Goal: Information Seeking & Learning: Learn about a topic

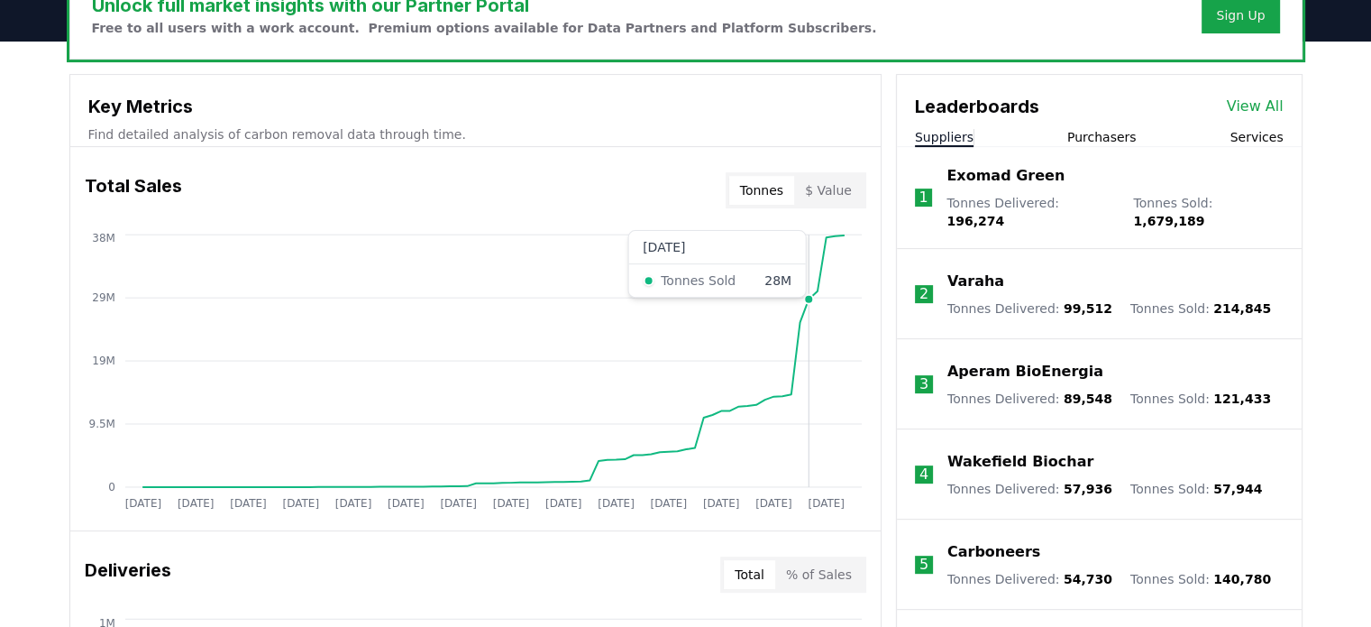
scroll to position [551, 0]
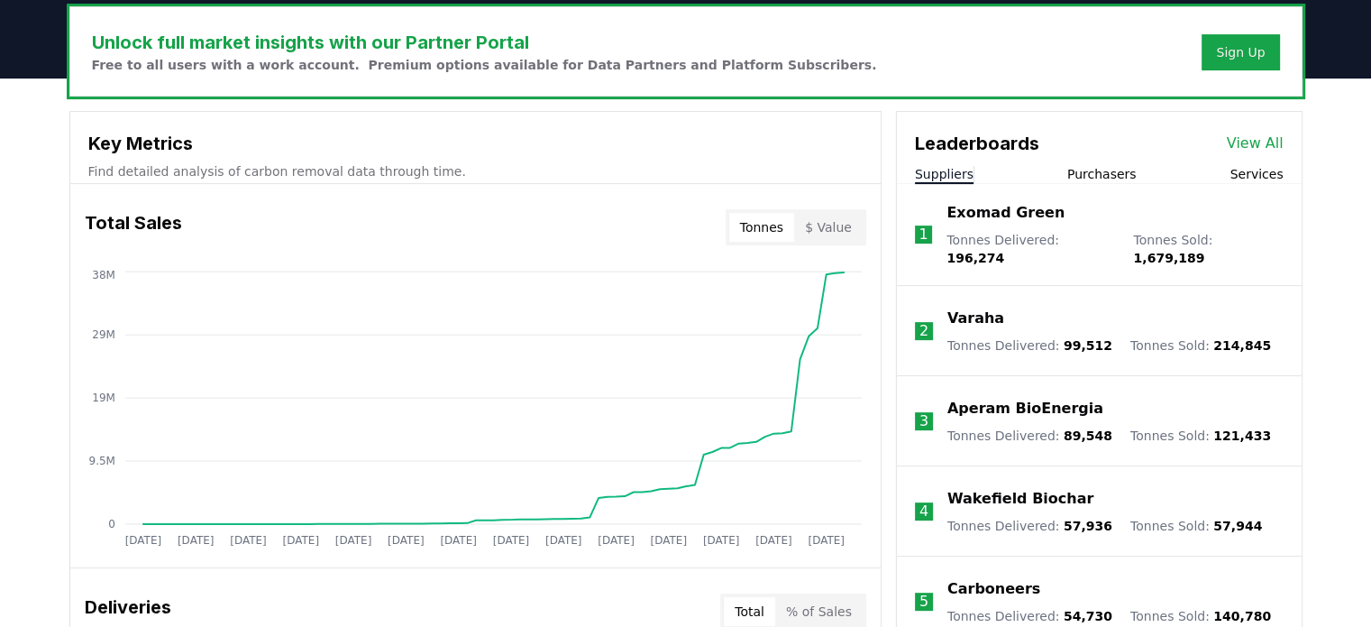
click at [818, 241] on div "Tonnes $ Value" at bounding box center [796, 227] width 141 height 36
click at [819, 233] on button "$ Value" at bounding box center [828, 227] width 69 height 29
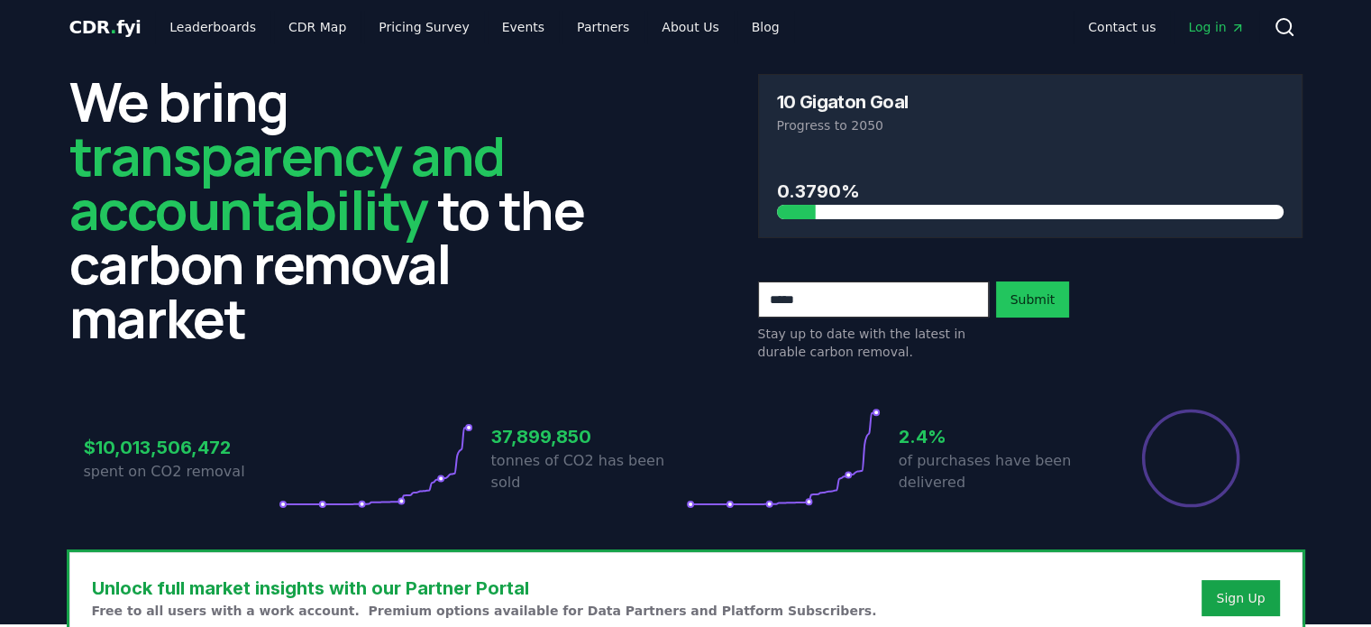
scroll to position [0, 0]
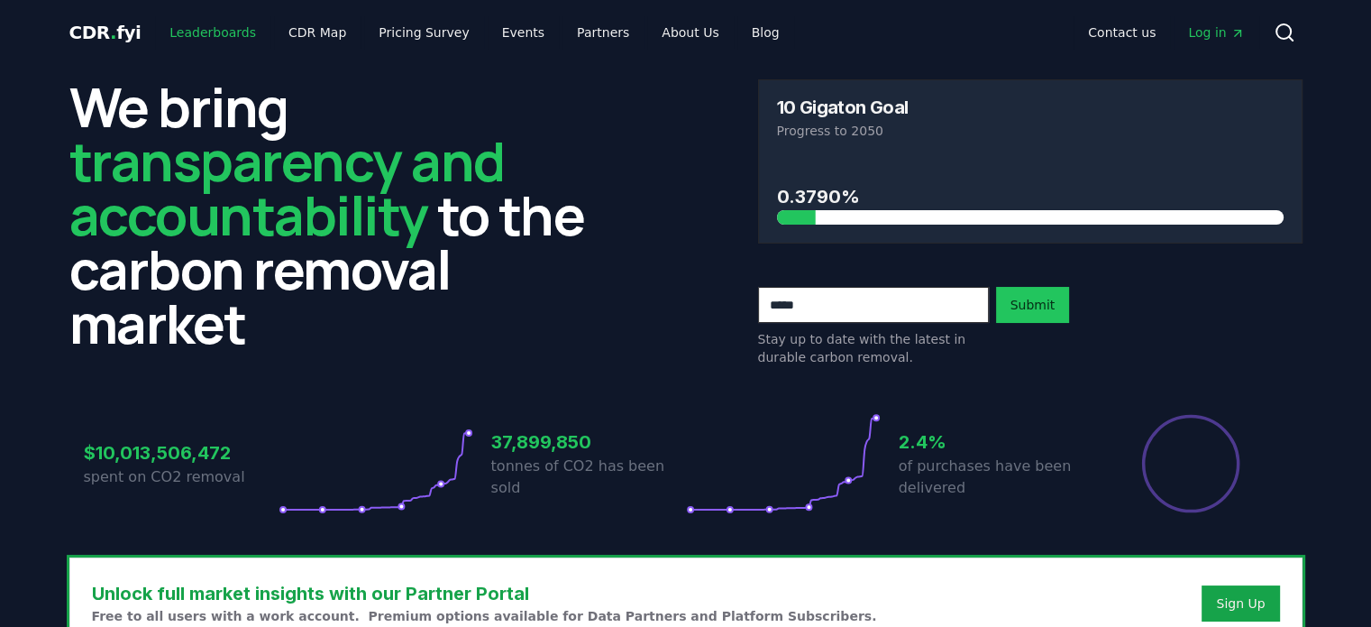
click at [219, 32] on link "Leaderboards" at bounding box center [212, 32] width 115 height 32
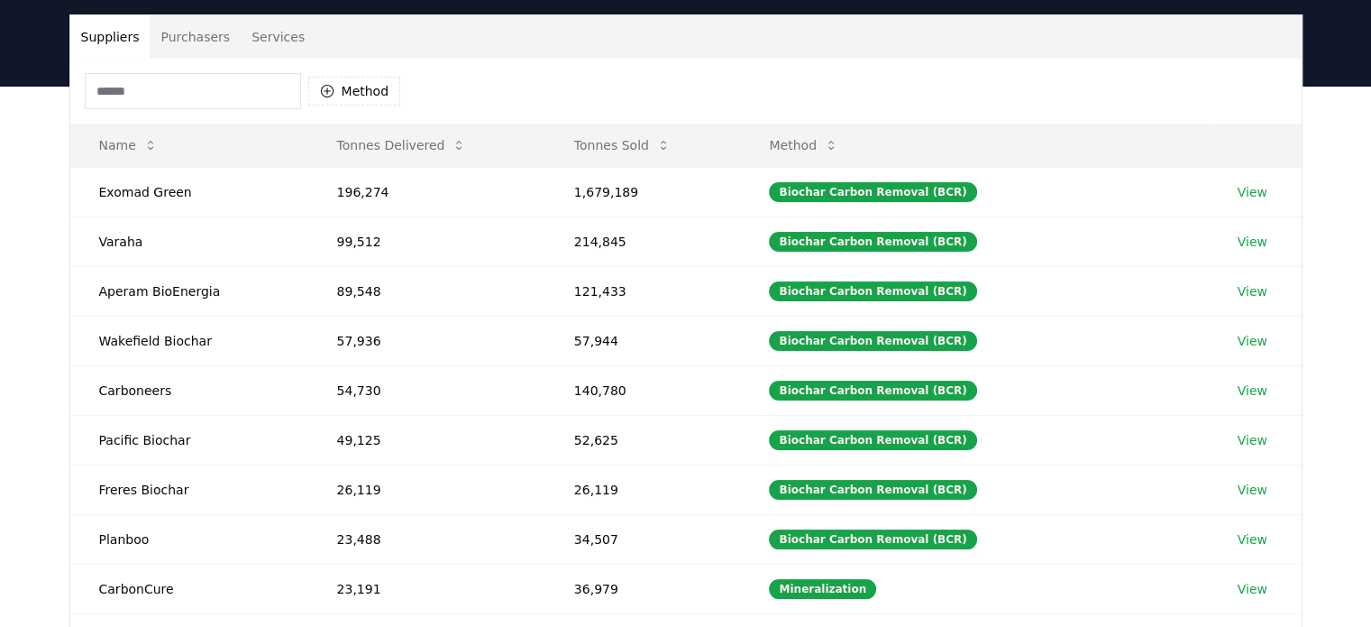
scroll to position [123, 0]
drag, startPoint x: 177, startPoint y: 186, endPoint x: 171, endPoint y: 169, distance: 17.1
click at [171, 169] on td "Exomad Green" at bounding box center [189, 192] width 238 height 50
drag, startPoint x: 184, startPoint y: 187, endPoint x: 101, endPoint y: 181, distance: 83.1
click at [101, 181] on td "Exomad Green" at bounding box center [189, 192] width 238 height 50
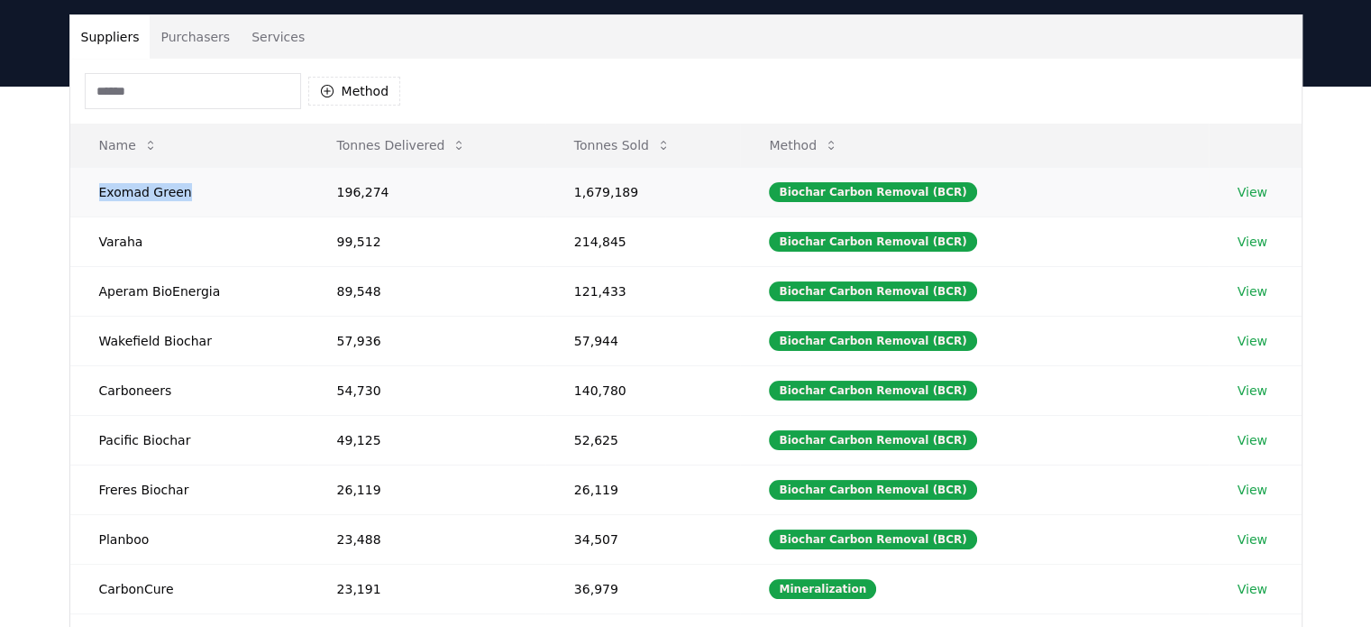
copy td "Exomad Green"
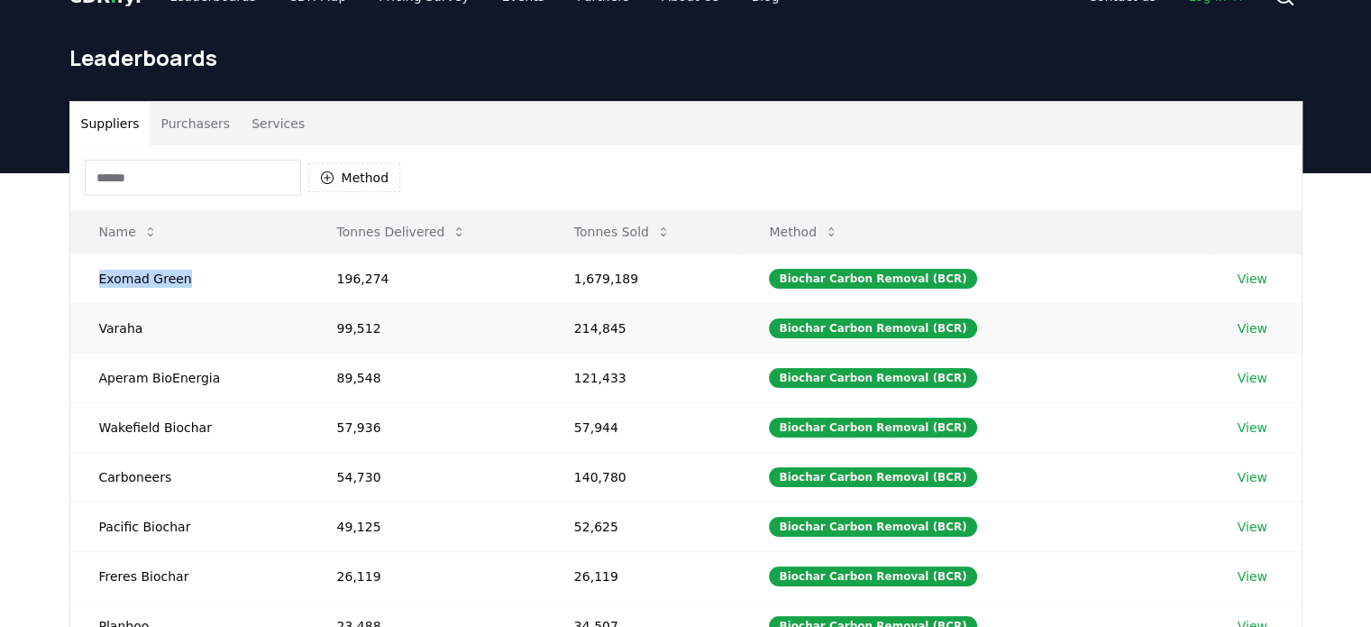
scroll to position [0, 0]
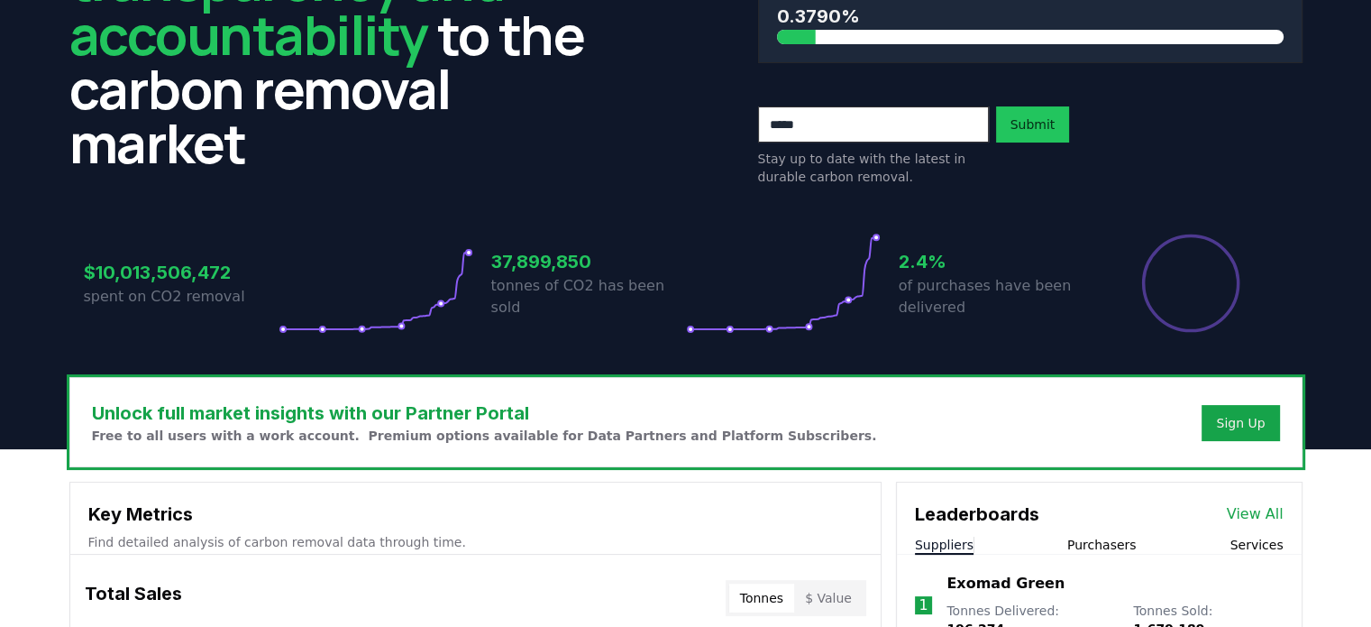
scroll to position [183, 0]
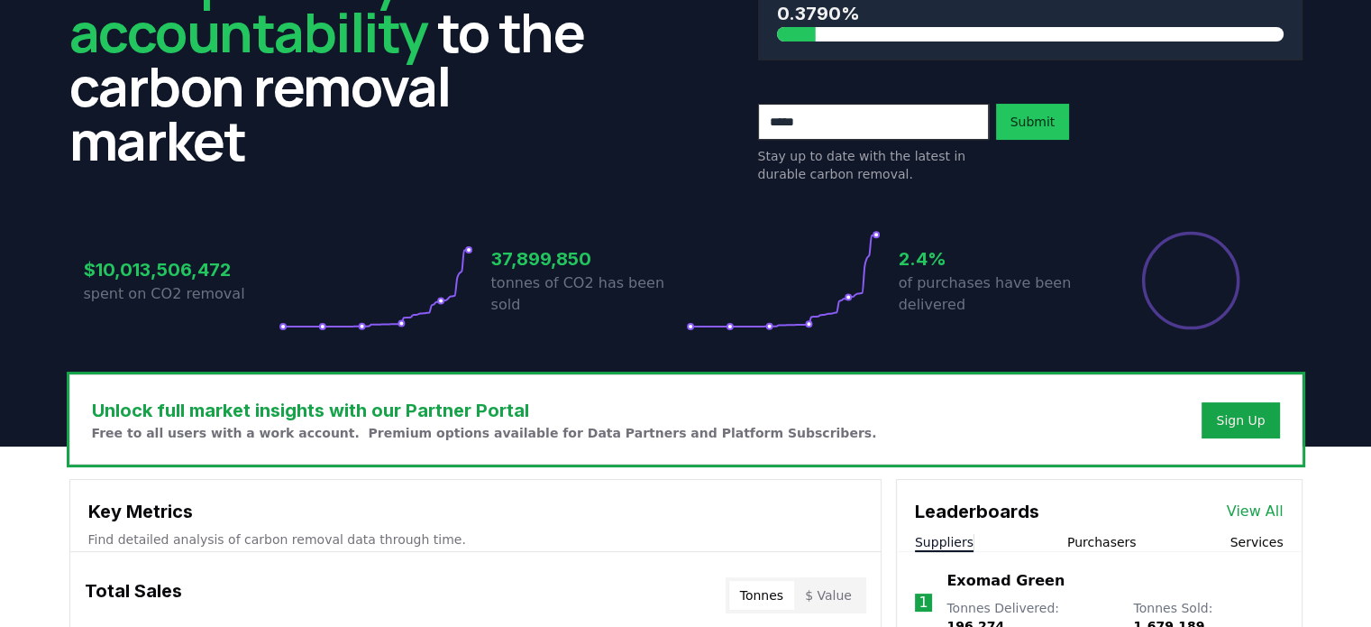
click at [409, 309] on icon at bounding box center [376, 280] width 195 height 101
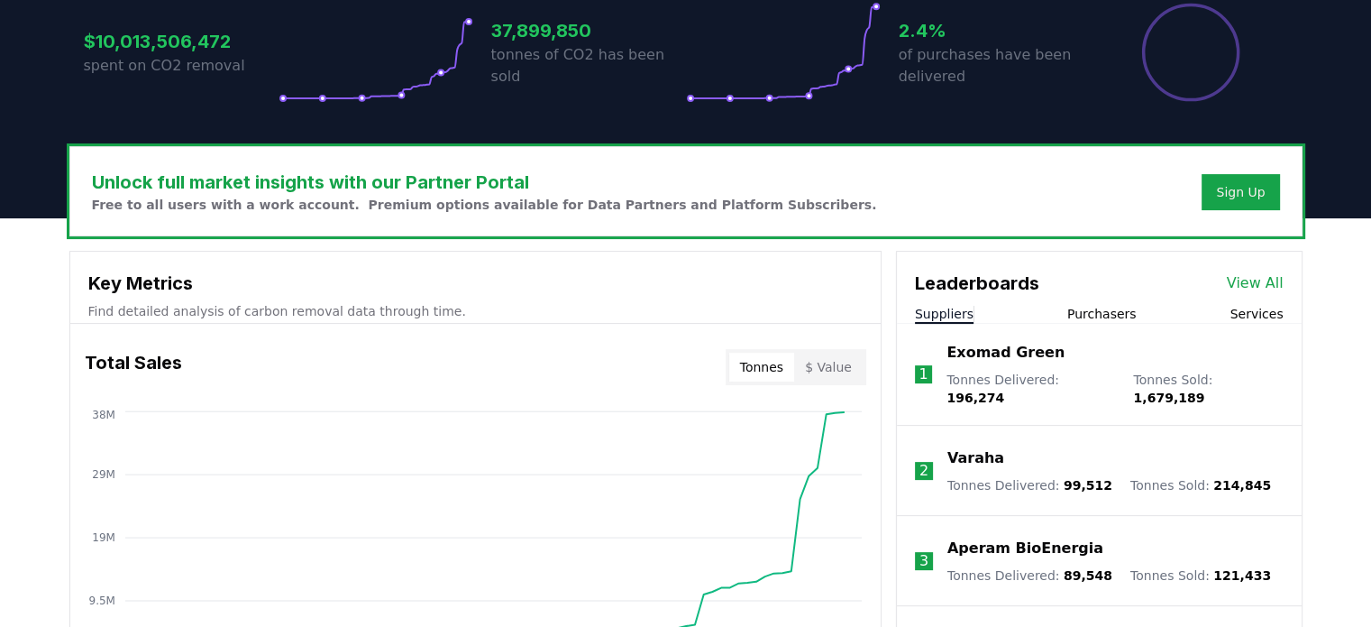
scroll to position [431, 0]
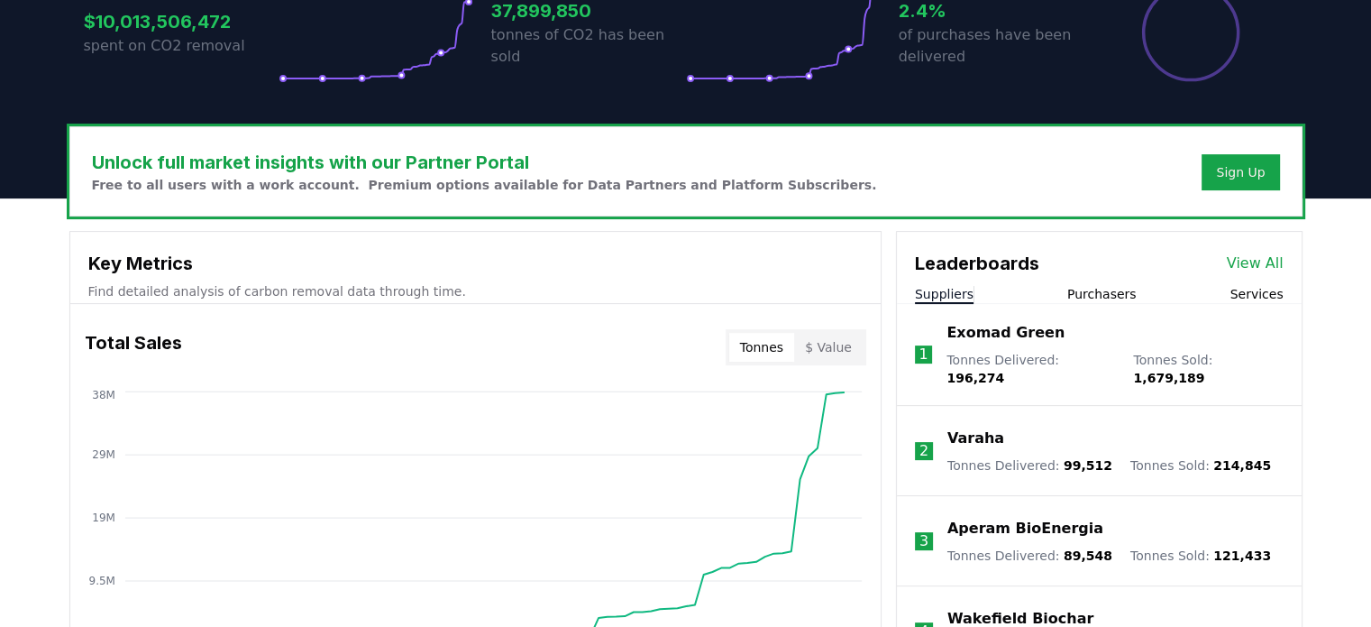
click at [825, 357] on button "$ Value" at bounding box center [828, 347] width 69 height 29
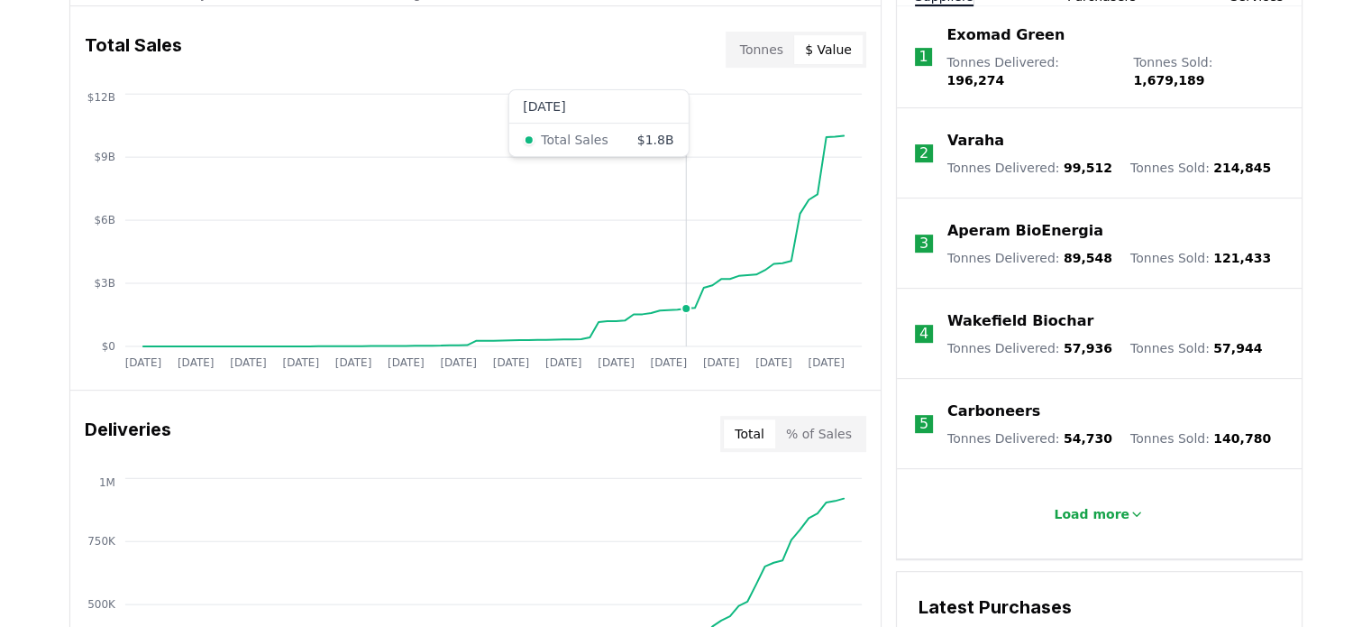
scroll to position [496, 0]
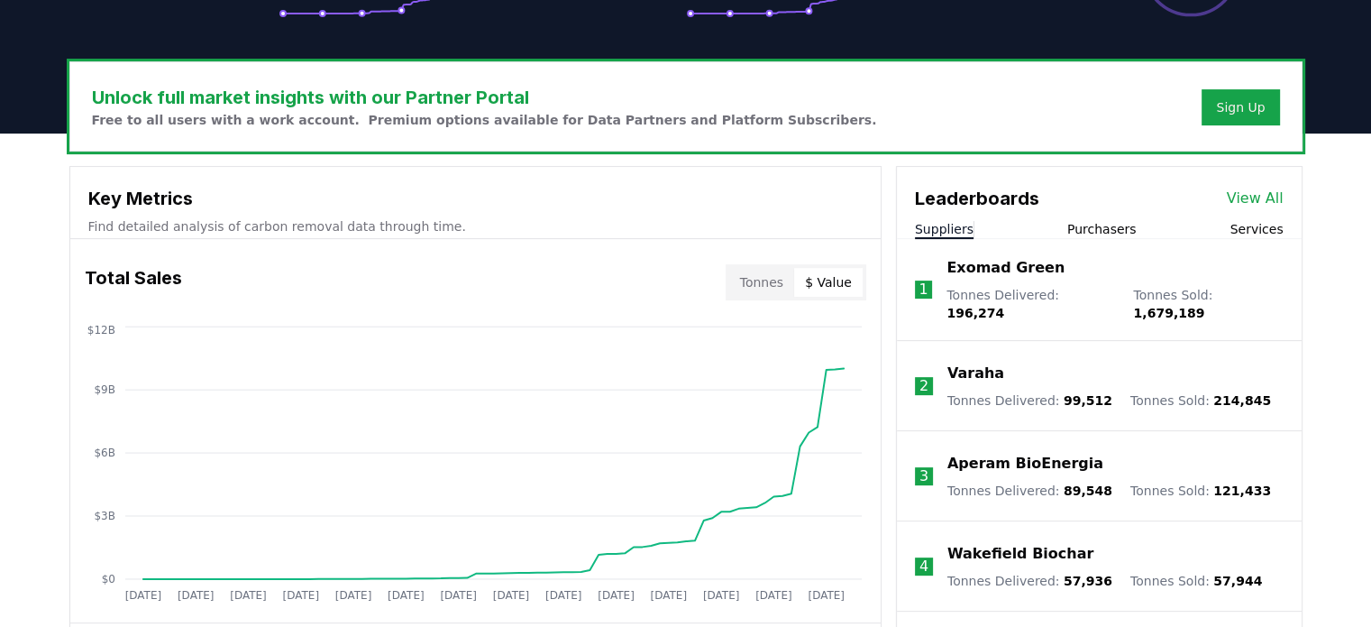
click at [744, 280] on button "Tonnes" at bounding box center [761, 282] width 65 height 29
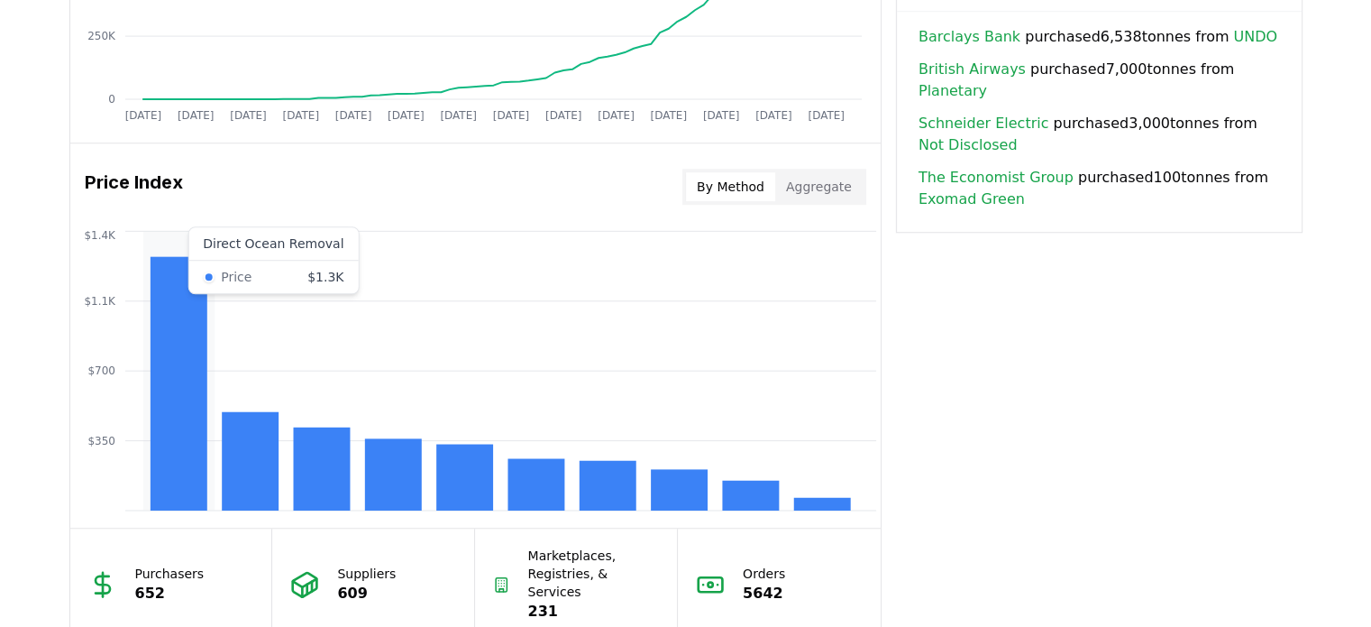
scroll to position [1360, 0]
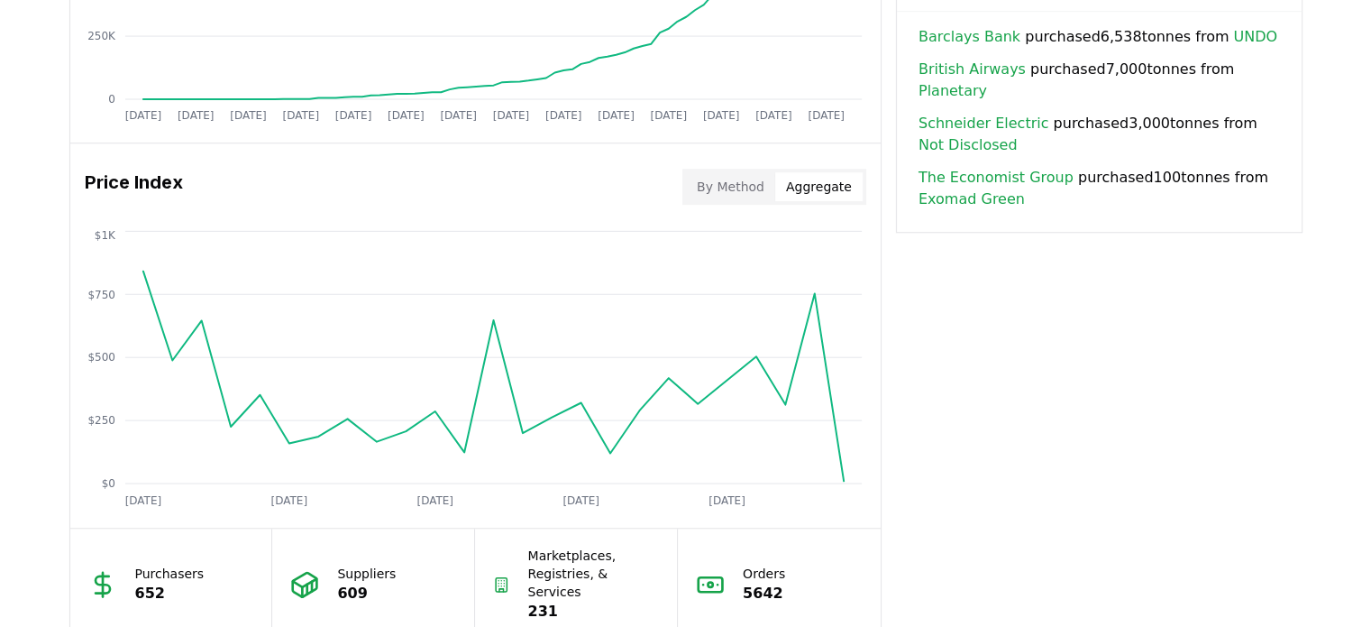
click at [842, 179] on button "Aggregate" at bounding box center [818, 186] width 87 height 29
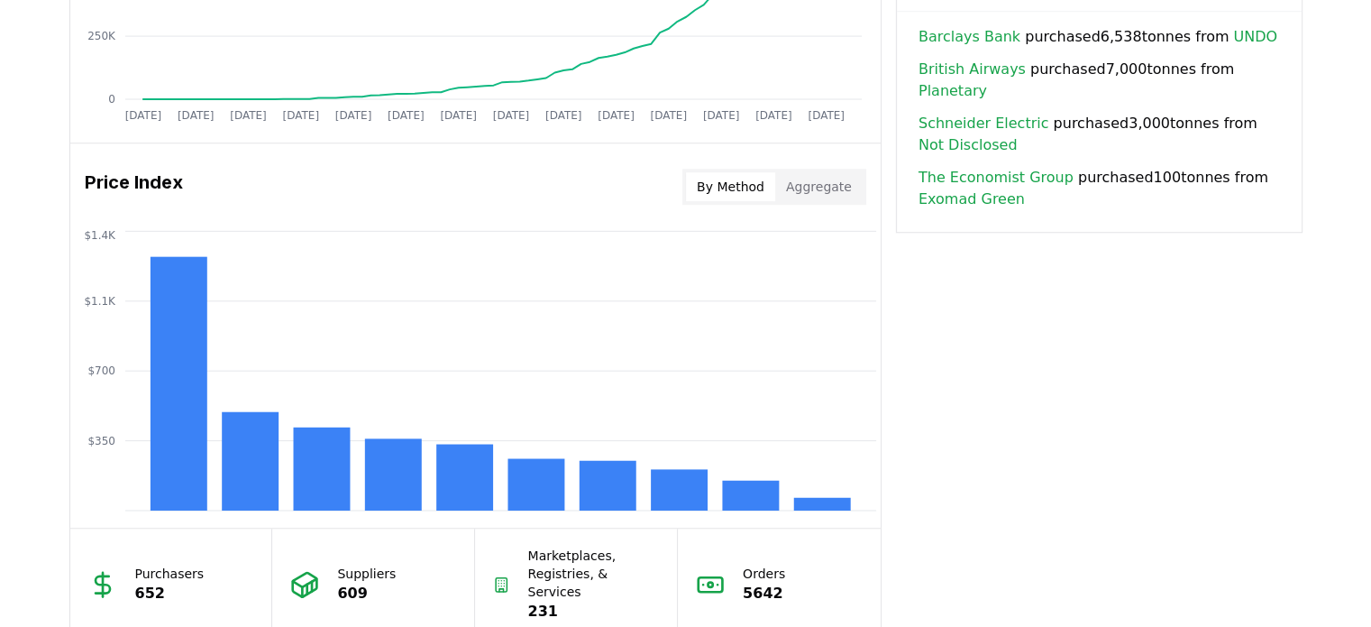
click at [748, 186] on button "By Method" at bounding box center [730, 186] width 89 height 29
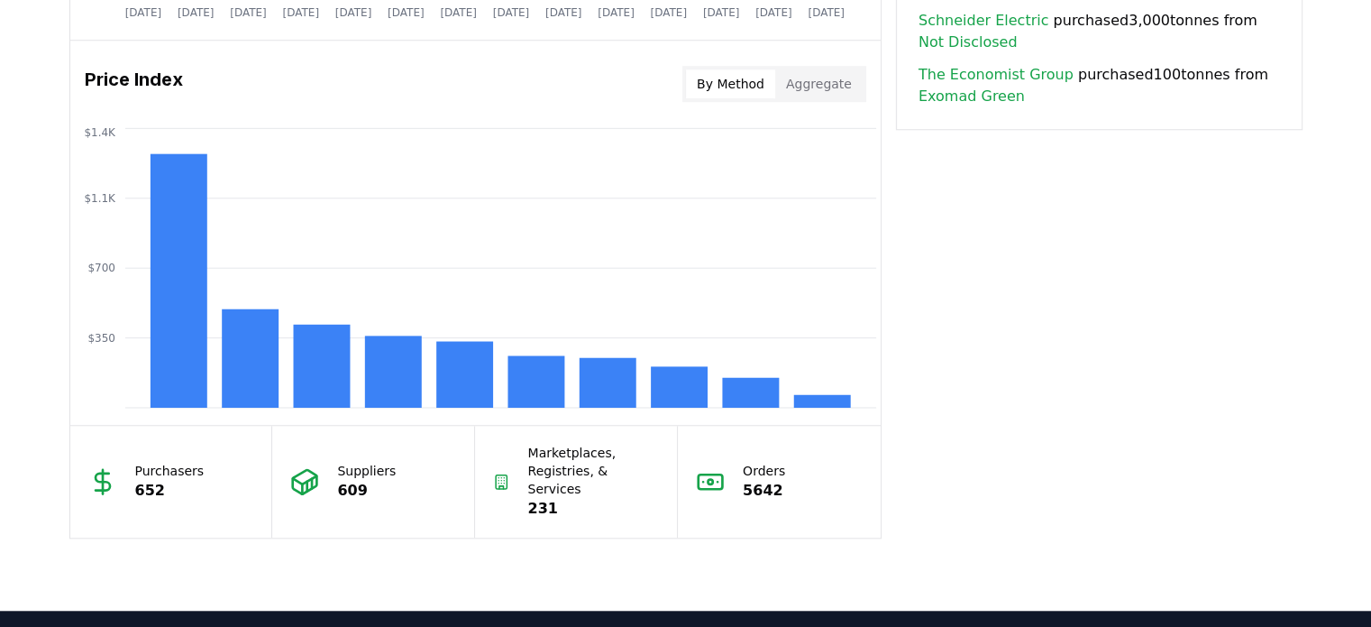
scroll to position [1461, 0]
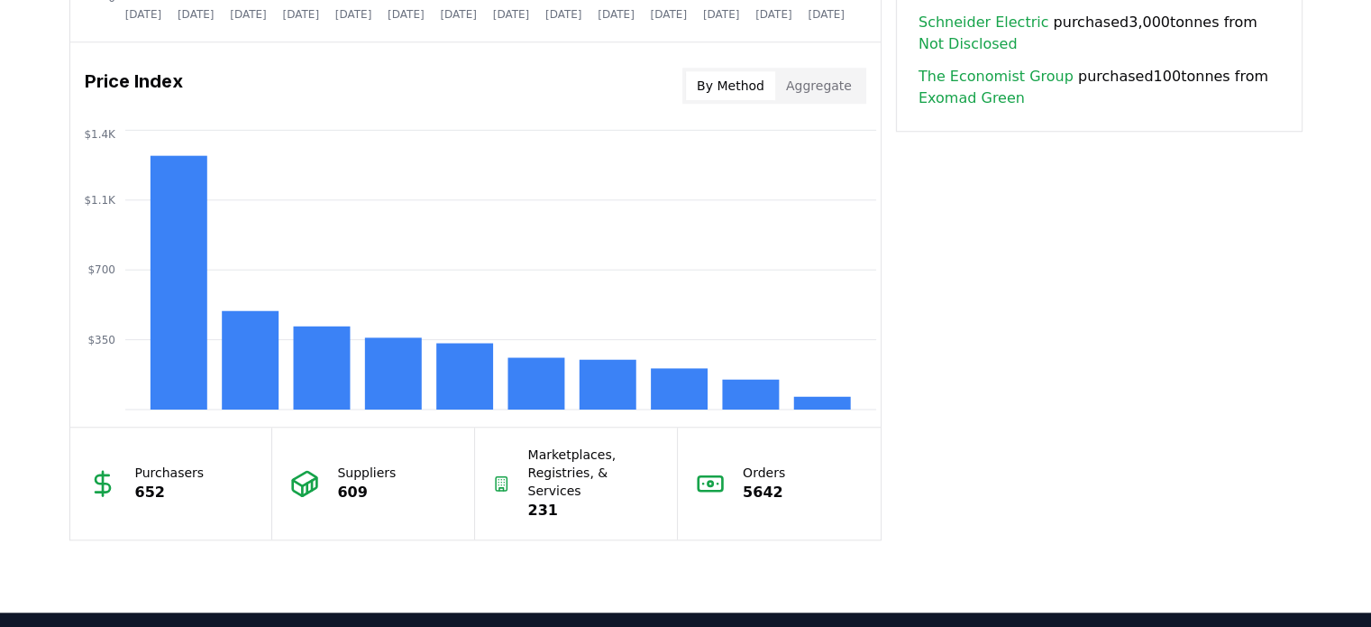
click at [797, 100] on div "By Method Aggregate" at bounding box center [774, 86] width 184 height 36
click at [806, 89] on button "Aggregate" at bounding box center [818, 85] width 87 height 29
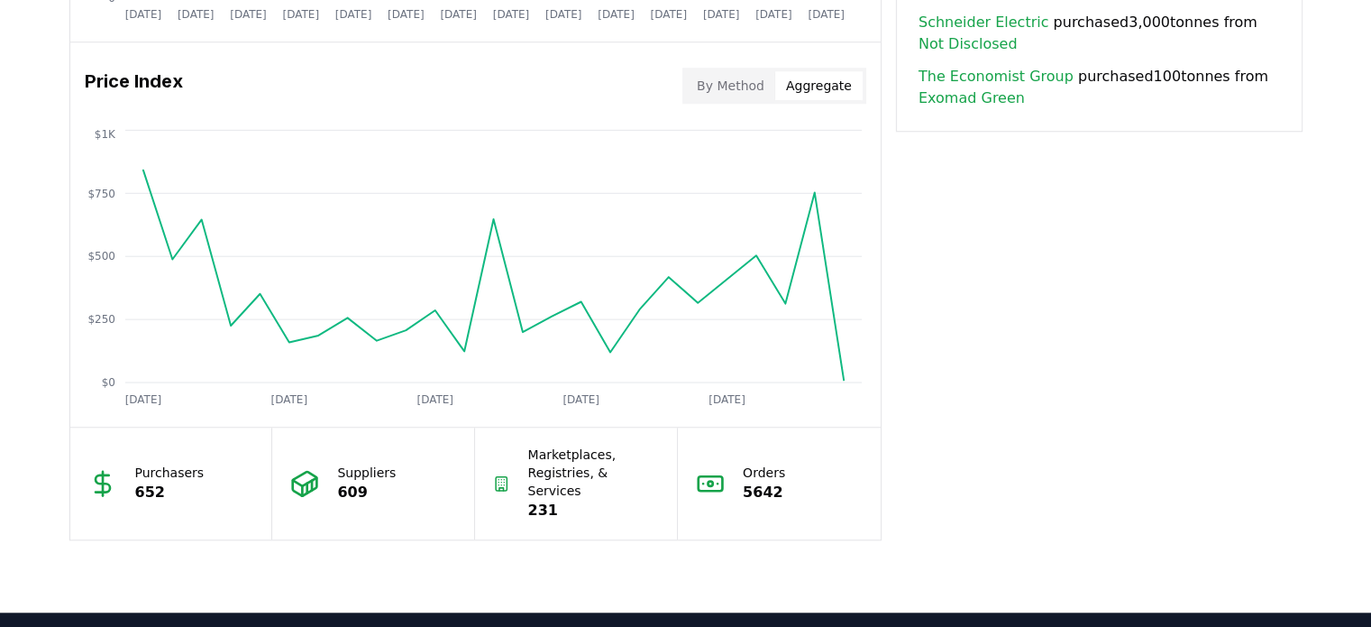
click at [715, 78] on button "By Method" at bounding box center [730, 85] width 89 height 29
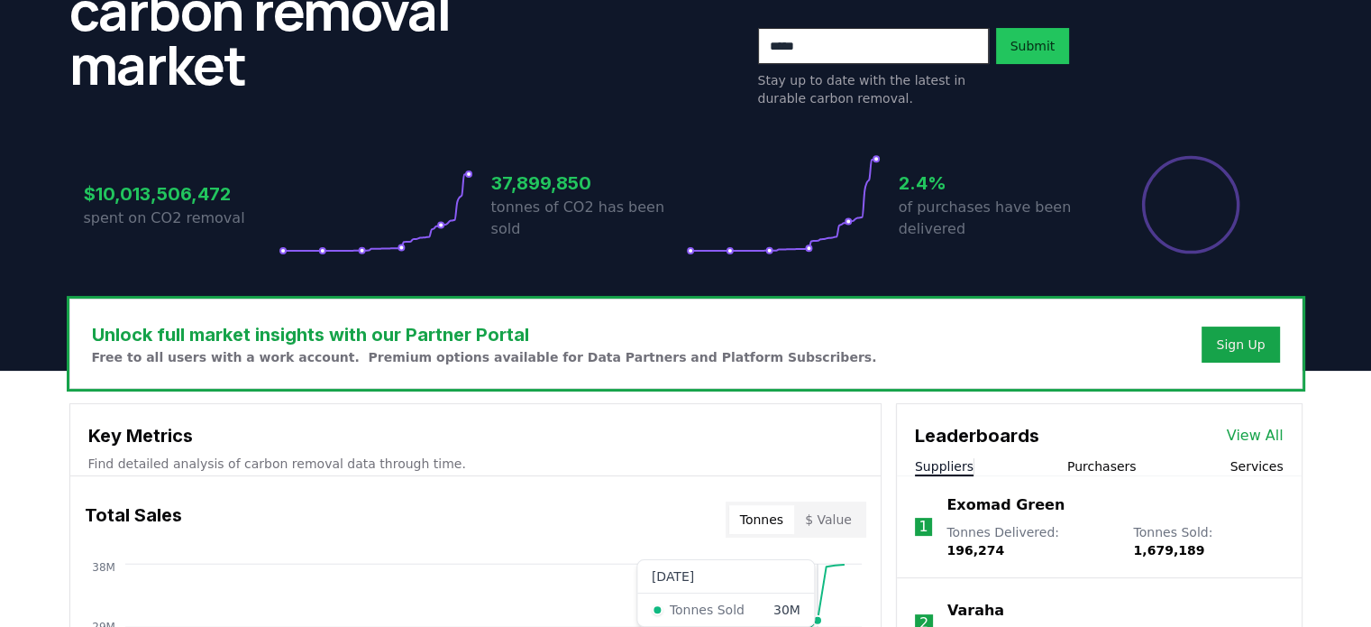
scroll to position [252, 0]
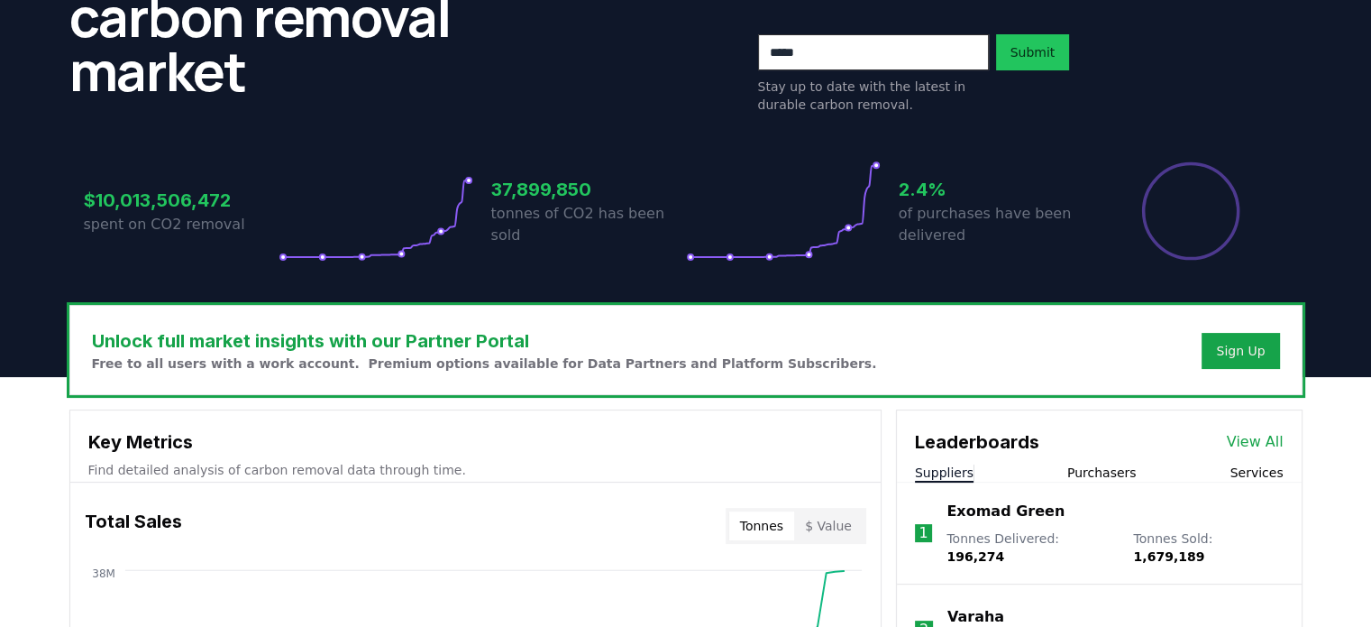
click at [918, 187] on h3 "2.4%" at bounding box center [996, 189] width 195 height 27
click at [920, 222] on p "of purchases have been delivered" at bounding box center [996, 224] width 195 height 43
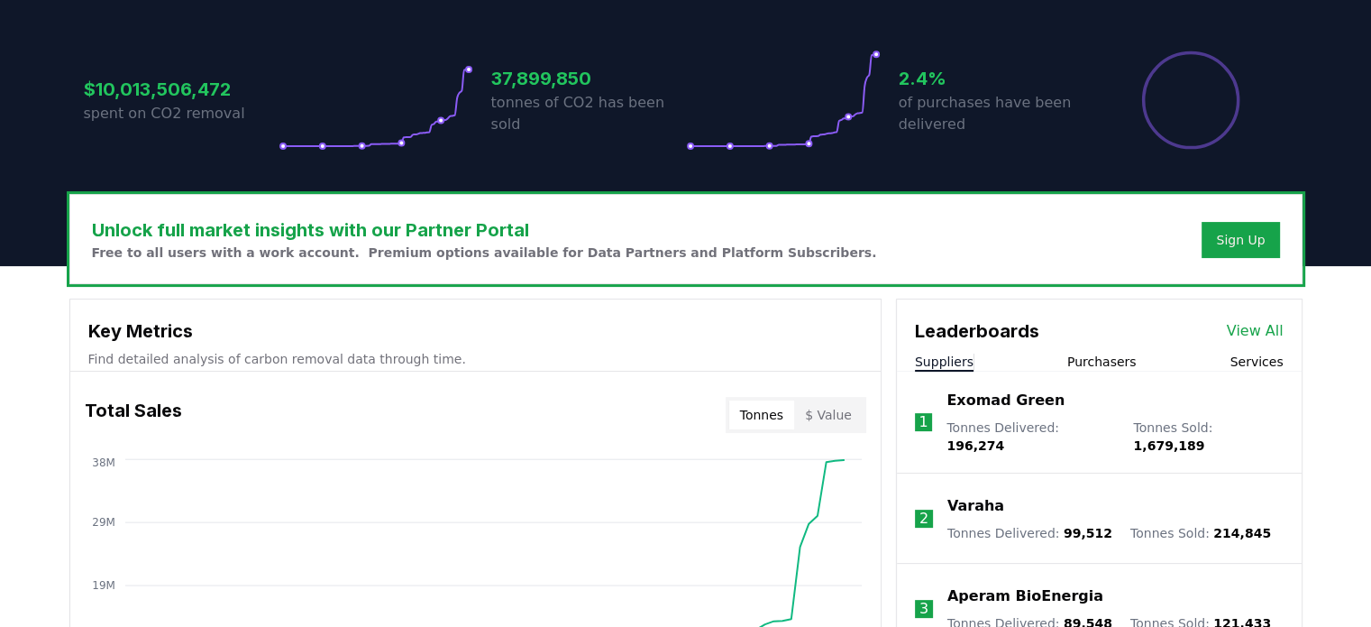
scroll to position [364, 0]
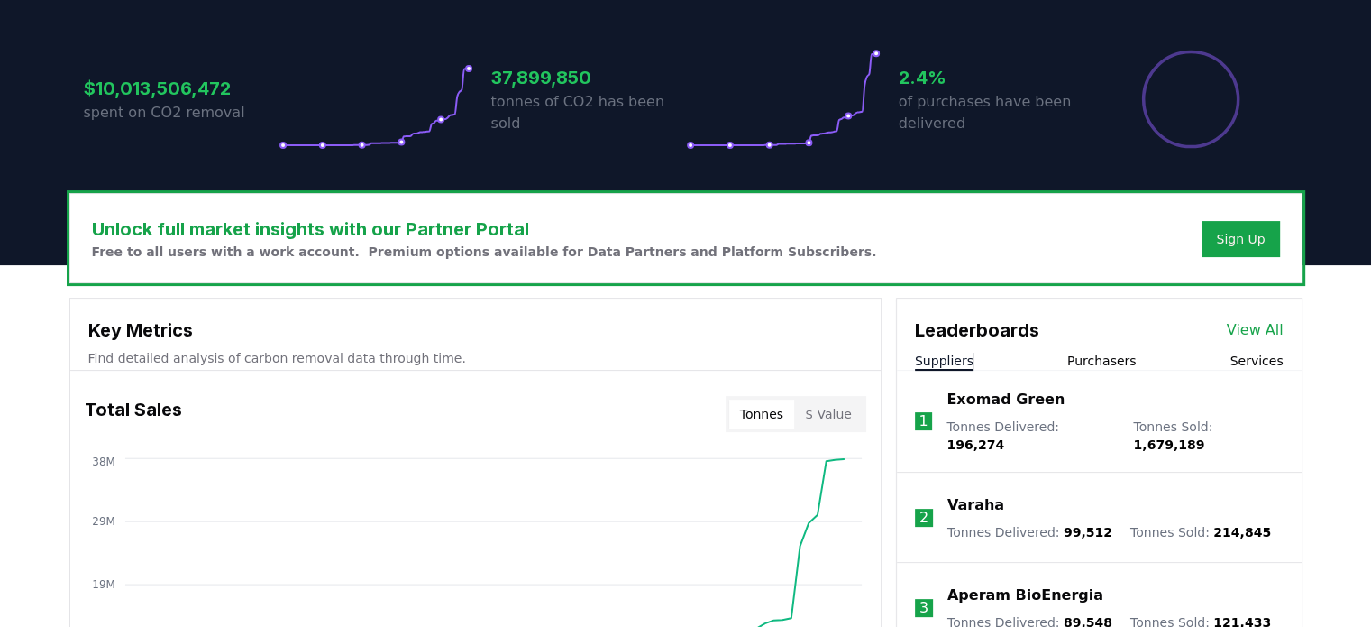
click at [1268, 319] on link "View All" at bounding box center [1255, 330] width 57 height 22
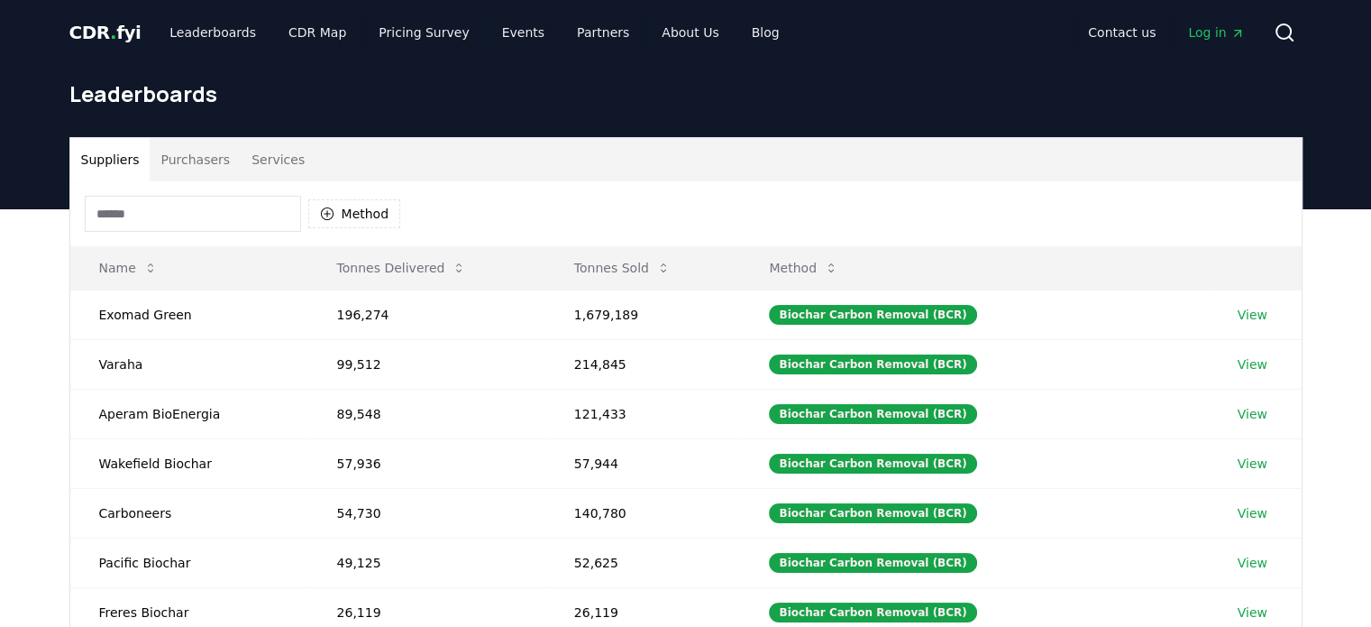
click at [174, 159] on button "Purchasers" at bounding box center [195, 159] width 91 height 43
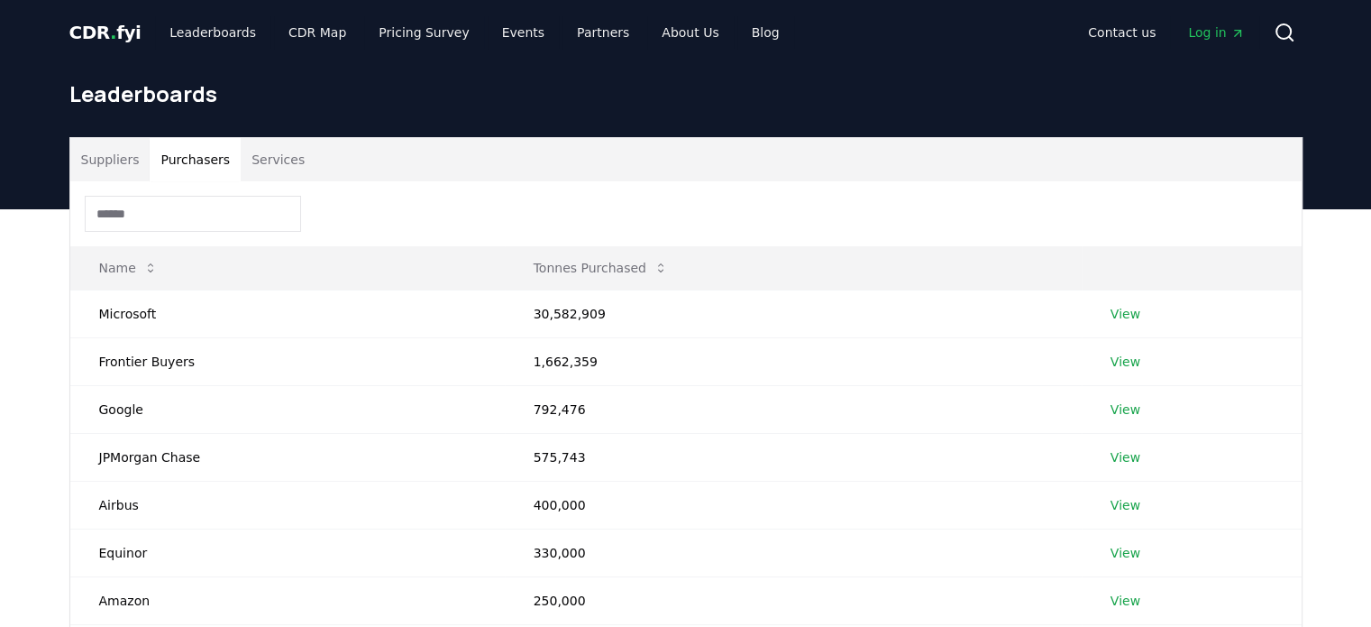
click at [291, 158] on button "Services" at bounding box center [278, 159] width 75 height 43
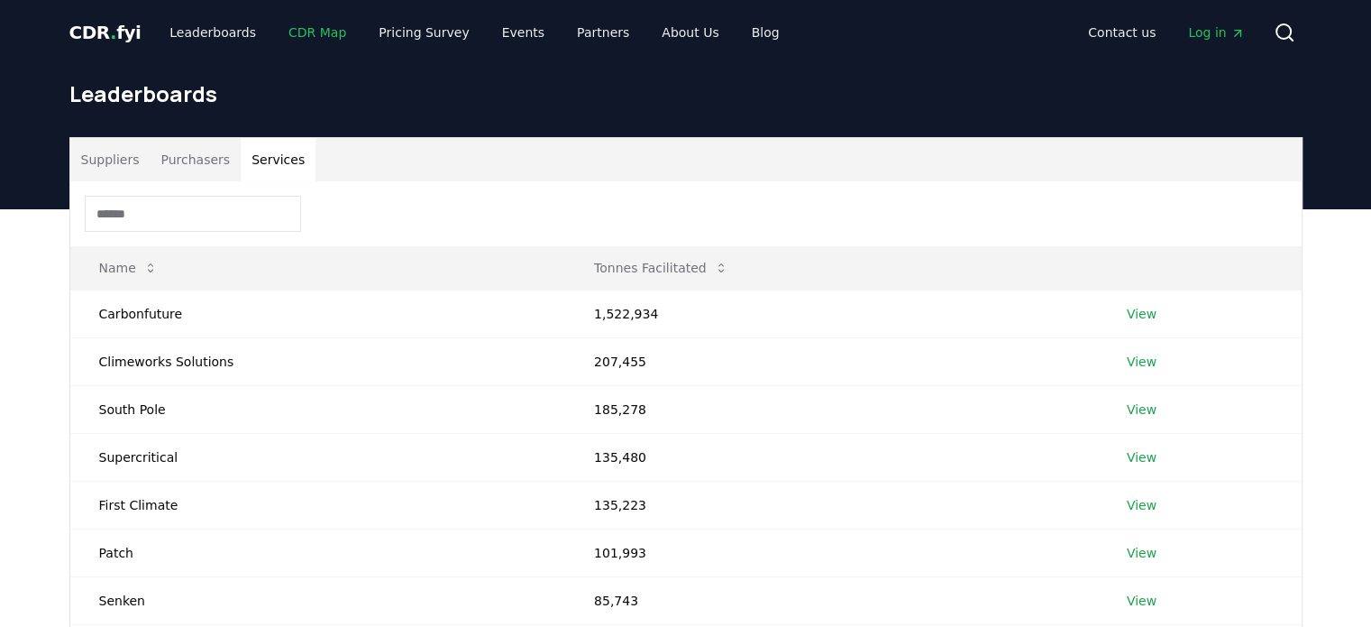
click at [297, 25] on link "CDR Map" at bounding box center [317, 32] width 87 height 32
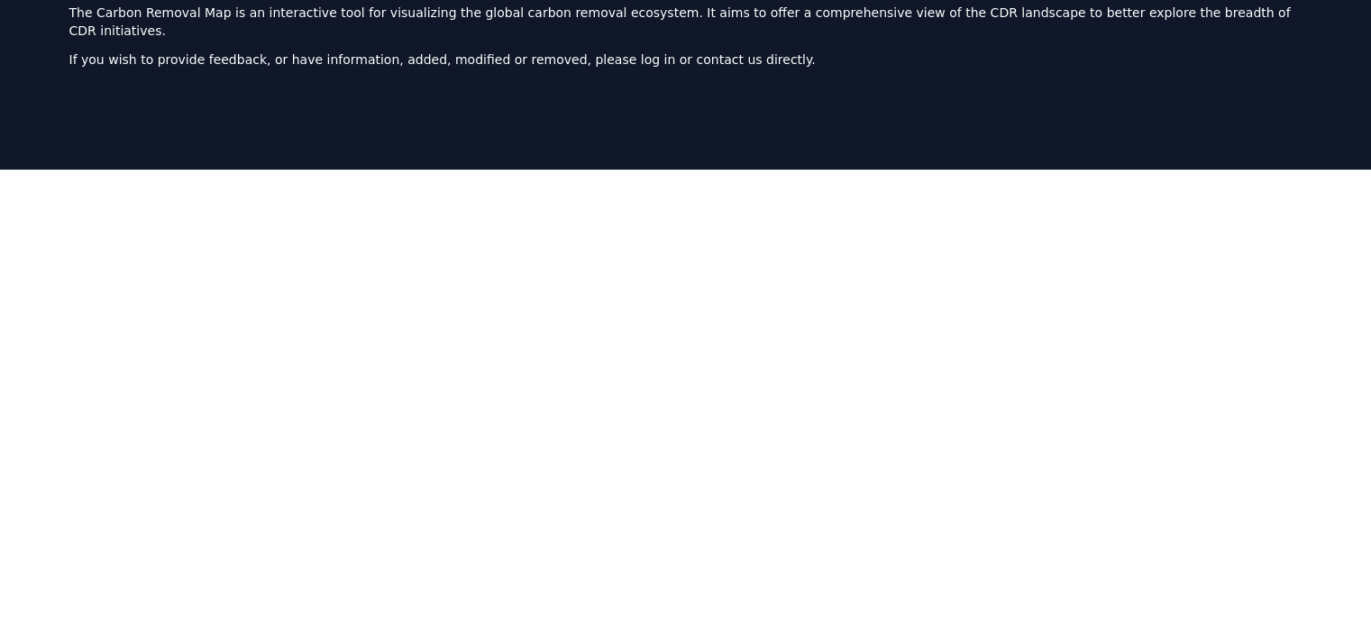
scroll to position [111, 0]
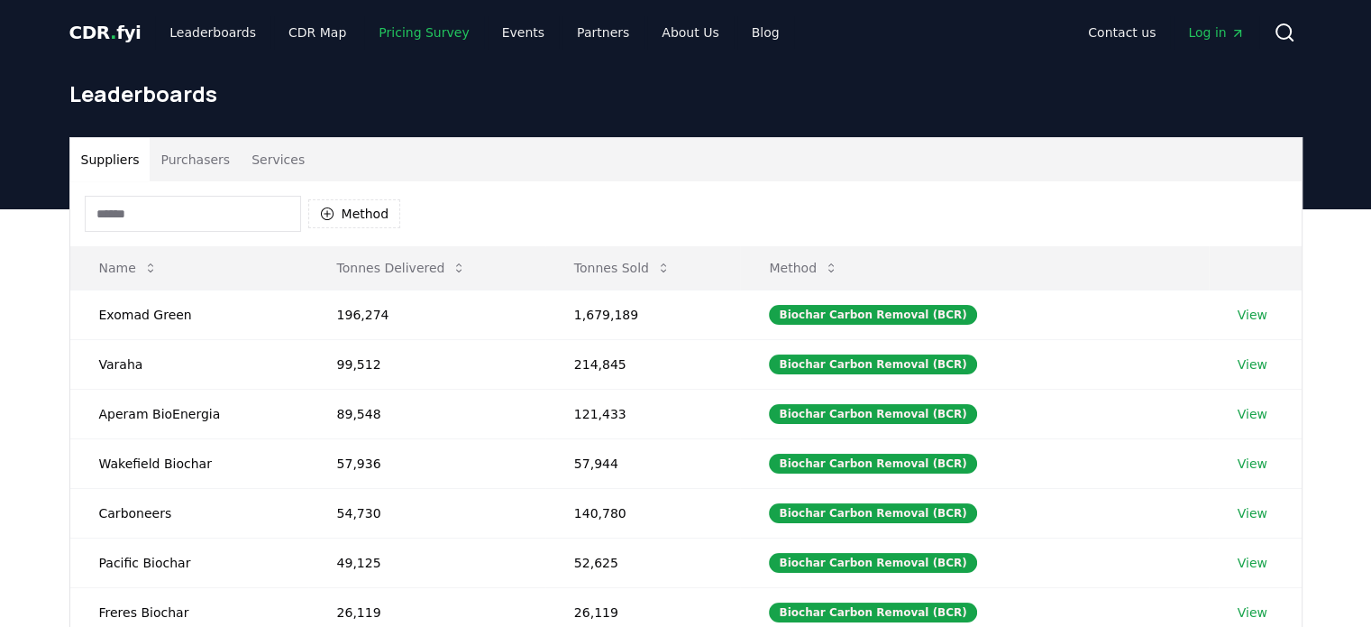
click at [437, 28] on link "Pricing Survey" at bounding box center [423, 32] width 119 height 32
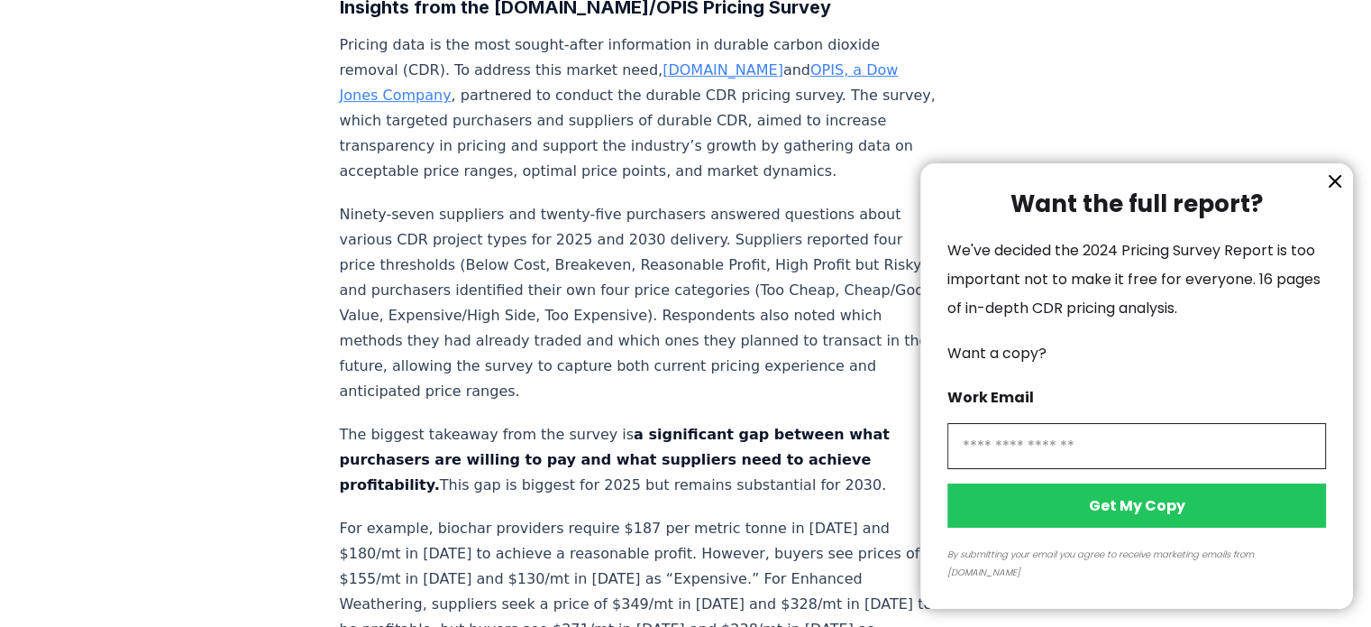
scroll to position [683, 0]
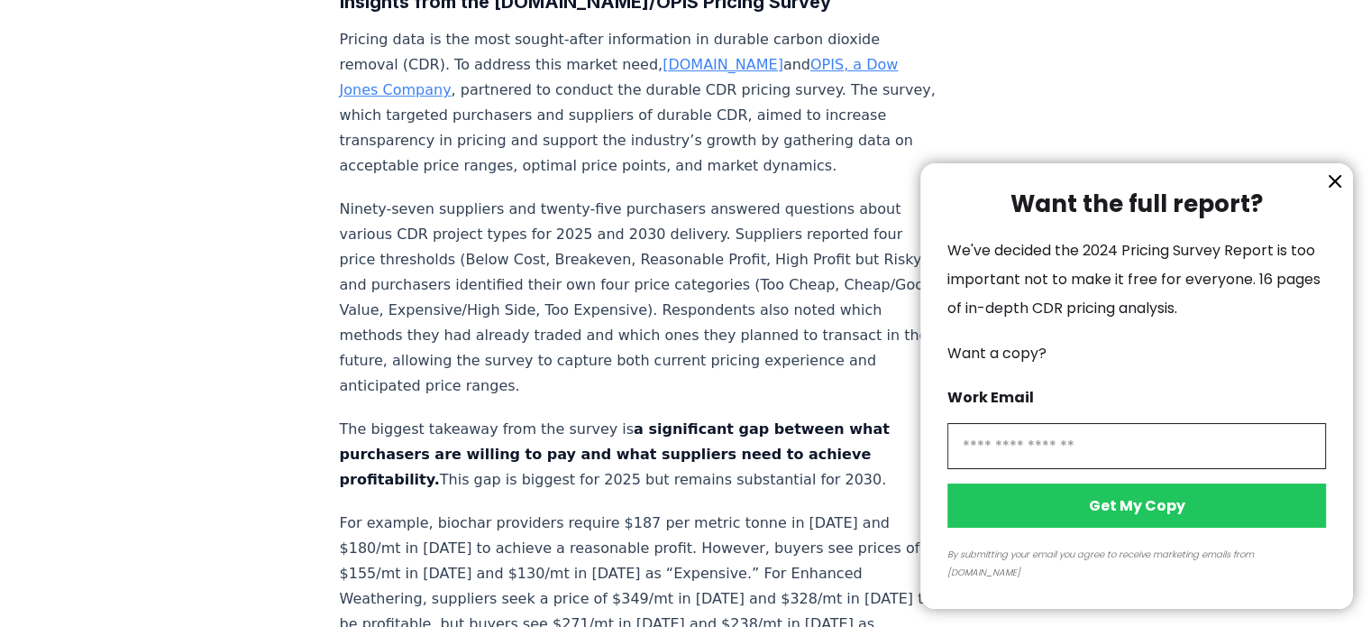
click at [1324, 190] on div "Want the full report? We've decided the 2024 Pricing Survey Report is too impor…" at bounding box center [1137, 385] width 433 height 445
click at [1335, 192] on icon "information" at bounding box center [1335, 181] width 22 height 22
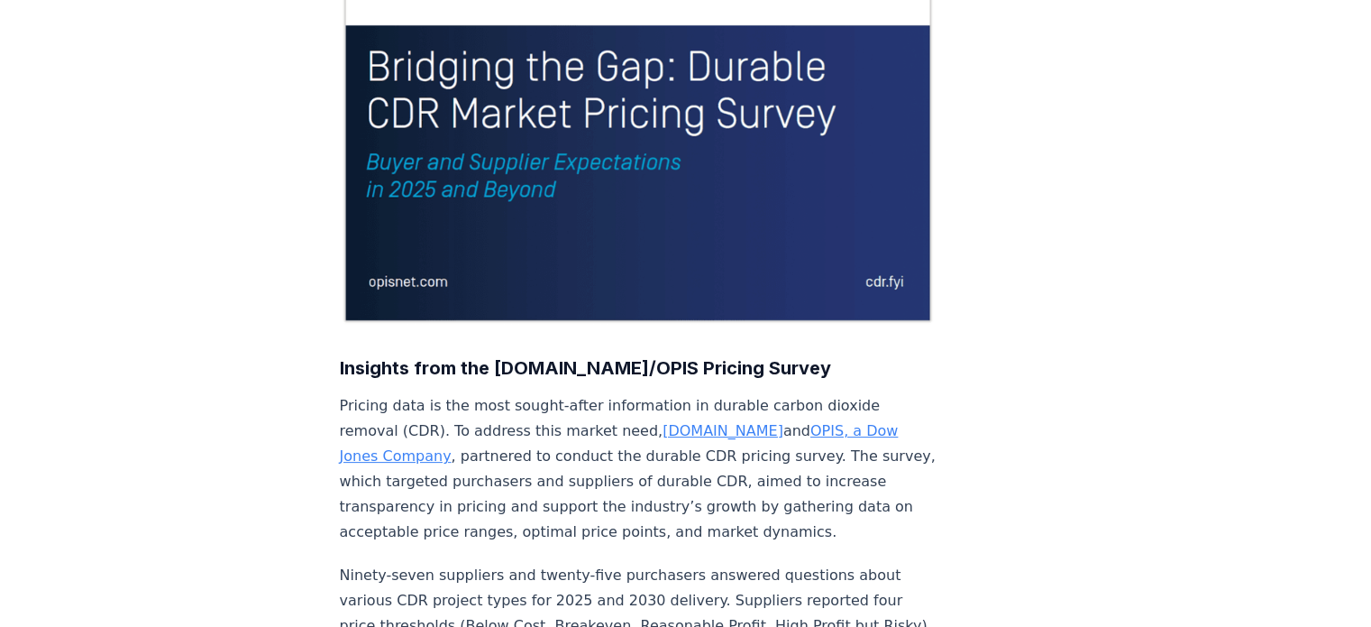
scroll to position [0, 0]
